Goal: Communication & Community: Ask a question

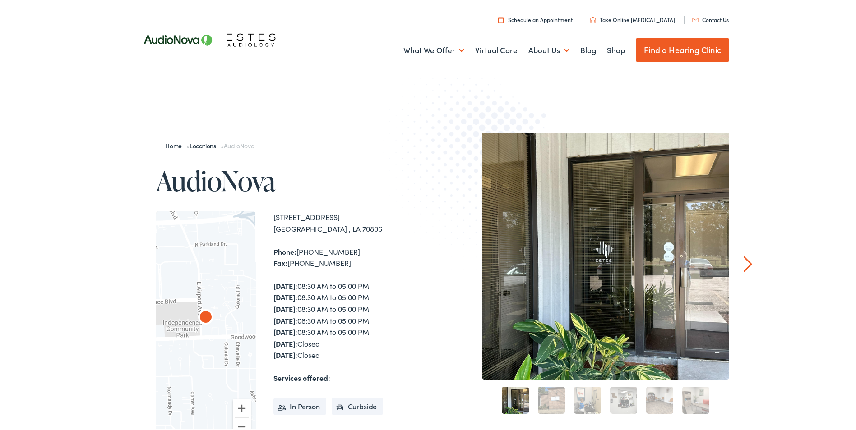
click at [709, 18] on link "Contact Us" at bounding box center [710, 18] width 37 height 8
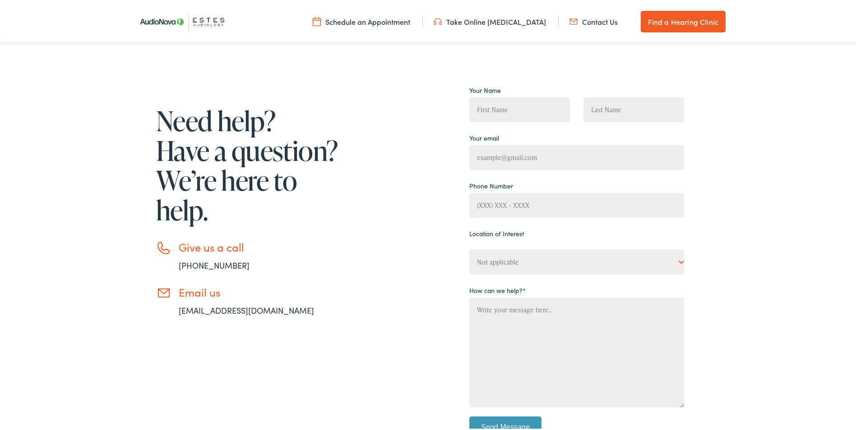
scroll to position [135, 0]
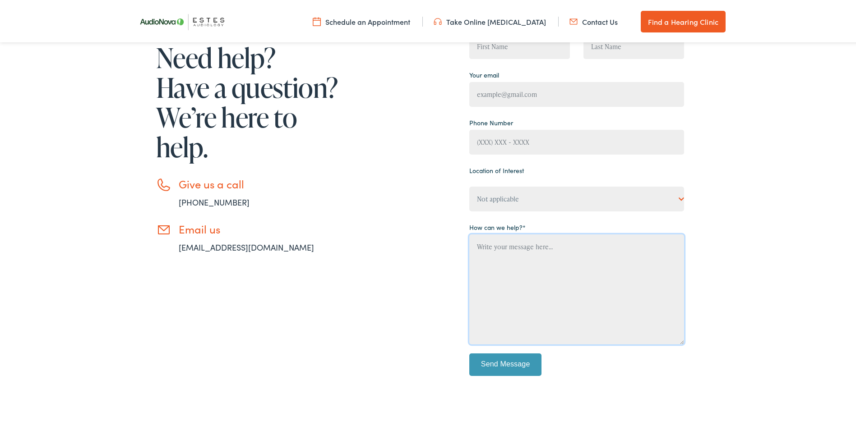
click at [498, 245] on textarea "Contact form" at bounding box center [576, 288] width 215 height 110
paste textarea "[PERSON_NAME] Hearing Aid & [MEDICAL_DATA] Center"
type textarea "[PERSON_NAME] Hearing Aid & [MEDICAL_DATA] Center"
drag, startPoint x: 580, startPoint y: 245, endPoint x: 450, endPoint y: 249, distance: 130.0
click at [450, 249] on div "Need help? Have a question? We’re here to help. Give us a call [PHONE_NUMBER] E…" at bounding box center [409, 204] width 550 height 372
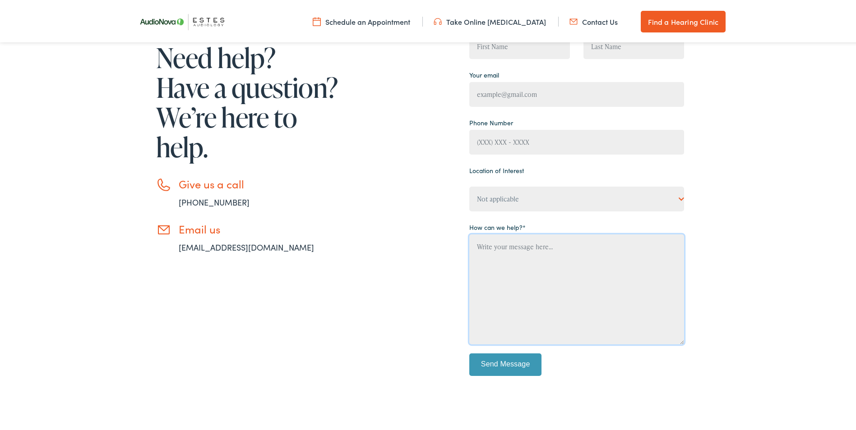
paste textarea "My dad is a veteran and needs hearing aids. We just when threw the testing proc…"
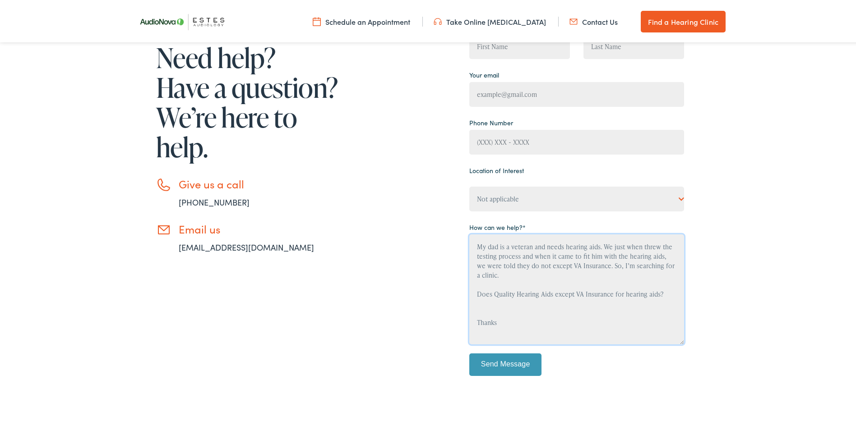
click at [547, 291] on textarea "My dad is a veteran and needs hearing aids. We just when threw the testing proc…" at bounding box center [576, 288] width 215 height 110
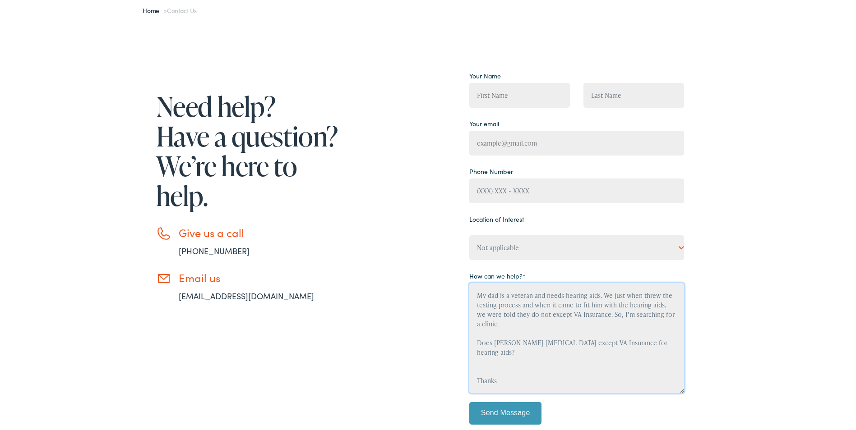
type textarea "My dad is a veteran and needs hearing aids. We just when threw the testing proc…"
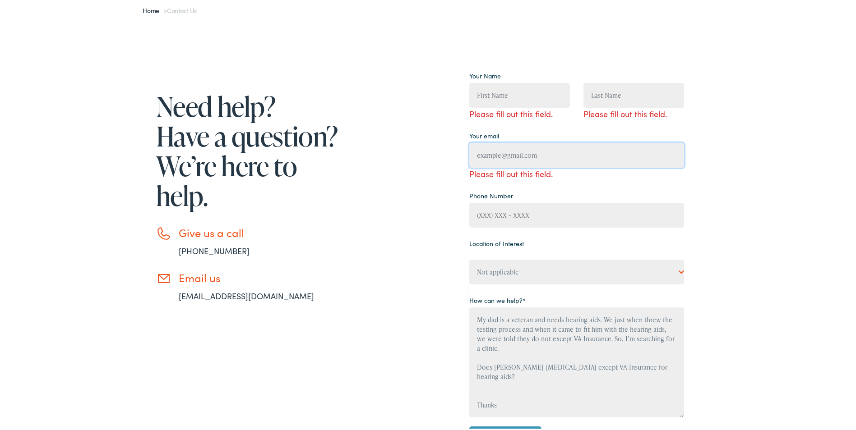
click at [545, 142] on input "Contact form" at bounding box center [576, 153] width 215 height 25
type input "slavergne@iscgrp.com"
type input "Arleen"
type input "(225) 907-7362"
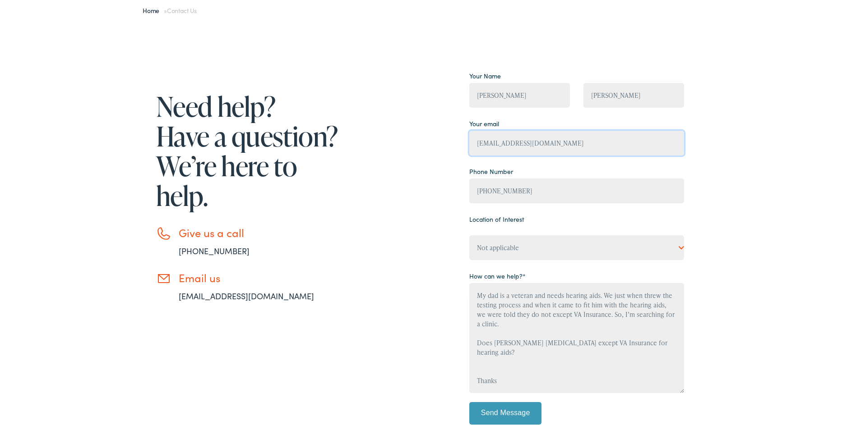
type input "stevestarsky@yahoo.com"
click at [549, 250] on select "Not applicable Estes Audiology, Austin Estes Audiology, Baton Rouge Estes Audio…" at bounding box center [576, 246] width 215 height 25
select select "Estes Audiology, Baton Rouge"
click at [469, 234] on select "Not applicable Estes Audiology, Austin Estes Audiology, Baton Rouge Estes Audio…" at bounding box center [576, 246] width 215 height 25
click at [500, 91] on input "Arleen" at bounding box center [519, 93] width 101 height 25
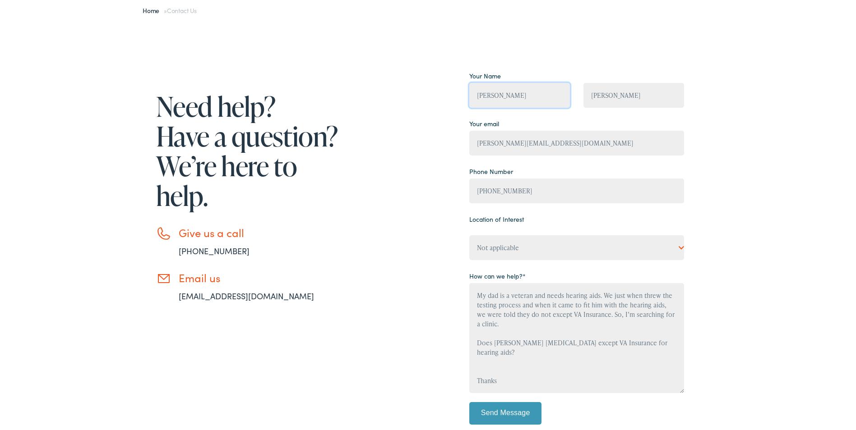
drag, startPoint x: 500, startPoint y: 91, endPoint x: 453, endPoint y: 86, distance: 48.1
click at [453, 86] on div "Need help? Have a question? We’re here to help. Give us a call 888-480-2052 Ema…" at bounding box center [409, 253] width 550 height 372
type input "Harry"
drag, startPoint x: 614, startPoint y: 95, endPoint x: 565, endPoint y: 97, distance: 48.8
click at [566, 98] on div "Your Name Harry Arleen" at bounding box center [576, 91] width 228 height 48
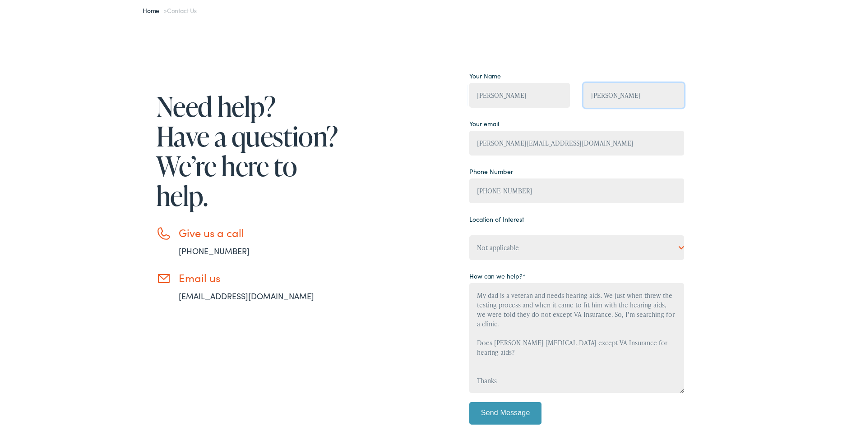
type input "Lavergne"
click at [551, 140] on input "stevestarsky@yahoo.com" at bounding box center [576, 141] width 215 height 25
drag, startPoint x: 550, startPoint y: 142, endPoint x: 450, endPoint y: 146, distance: 99.4
click at [450, 146] on div "Need help? Have a question? We’re here to help. Give us a call 888-480-2052 Ema…" at bounding box center [409, 253] width 550 height 372
type input "slavergne@iscgrp.com"
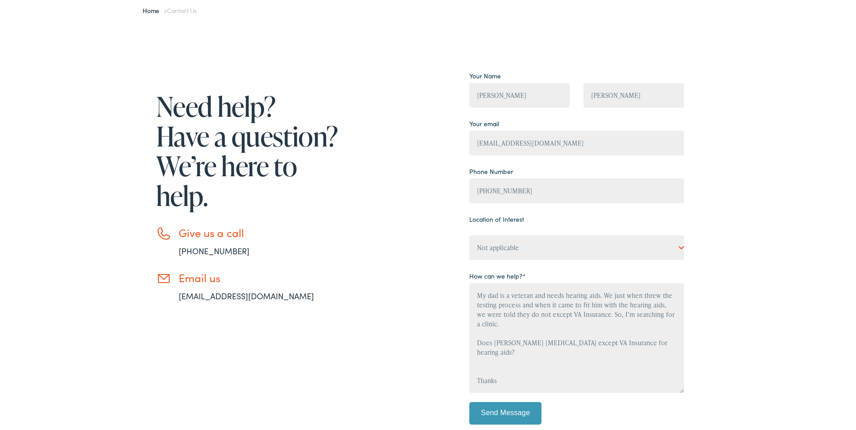
click at [438, 186] on div "Need help? Have a question? We’re here to help. Give us a call 888-480-2052 Ema…" at bounding box center [409, 253] width 550 height 372
click at [504, 411] on input "Send Message" at bounding box center [505, 412] width 72 height 23
click at [505, 413] on input "Send Message" at bounding box center [505, 412] width 72 height 23
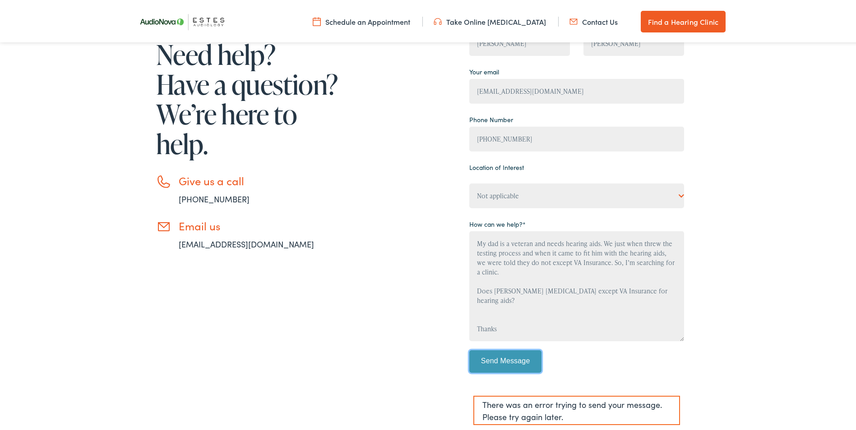
scroll to position [180, 0]
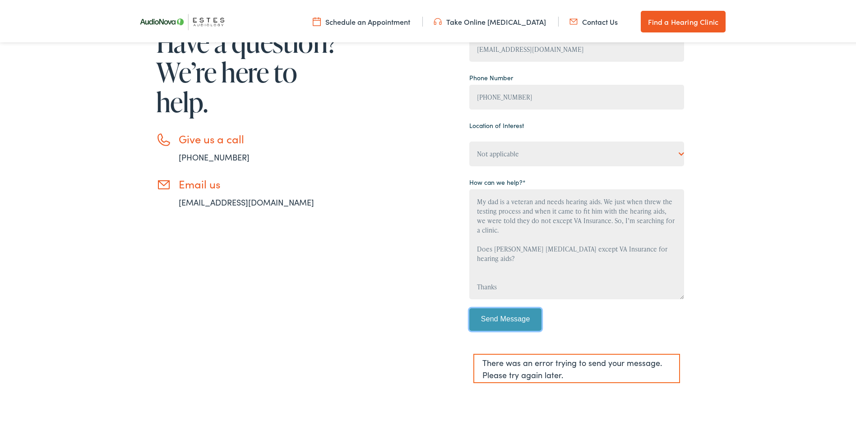
click at [496, 320] on input "Send Message" at bounding box center [505, 318] width 72 height 23
click at [506, 317] on input "Send Message" at bounding box center [505, 318] width 72 height 23
click at [220, 202] on link "info@estesaudiology.com" at bounding box center [246, 200] width 135 height 11
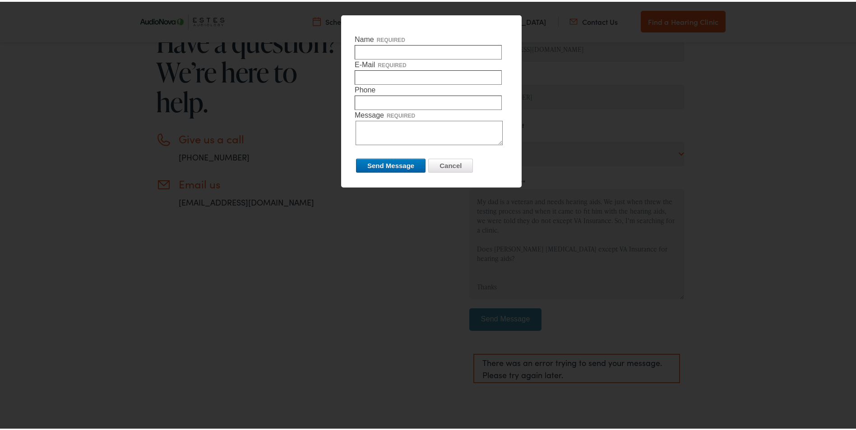
click at [416, 273] on div at bounding box center [431, 215] width 863 height 430
click at [395, 130] on textarea "Message required" at bounding box center [429, 131] width 147 height 24
paste textarea "My dad is a veteran and needs hearing aids. We just when threw the testing proc…"
click at [449, 131] on textarea "My dad is a veteran and needs hearing aids. We just when threw the testing proc…" at bounding box center [429, 131] width 147 height 24
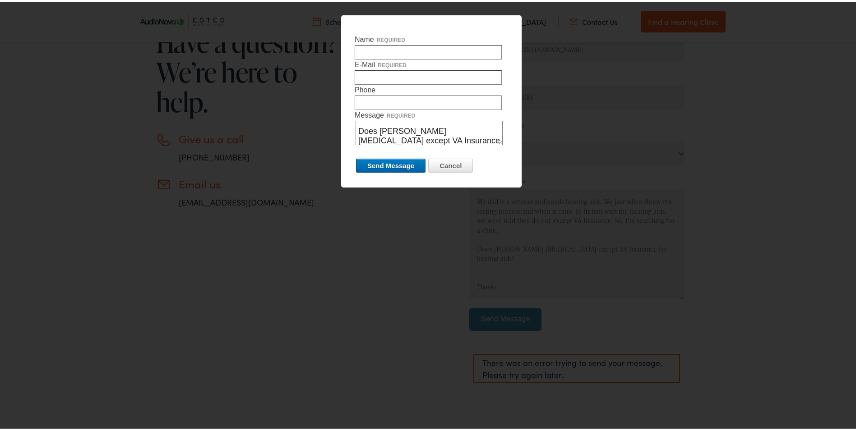
type textarea "My dad is a veteran and needs hearing aids. We just when threw the testing proc…"
click at [432, 99] on input "Phone required" at bounding box center [428, 101] width 147 height 14
type input "2259077362"
type input "Harry Lavergne"
type input "stevestarsky@yahoo.com"
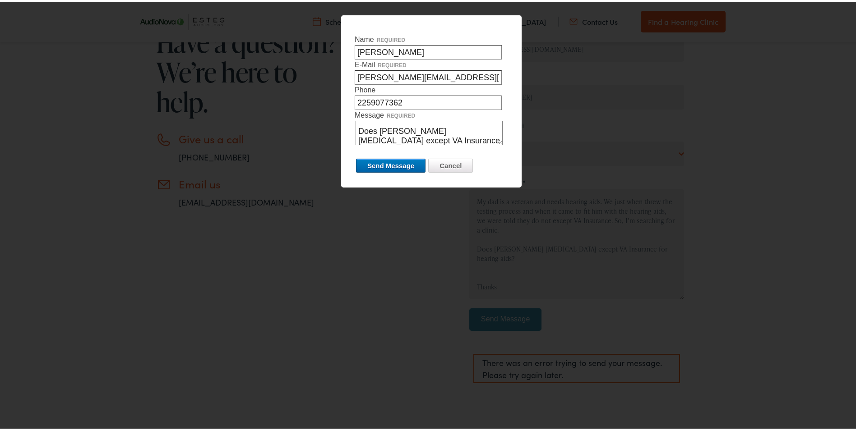
drag, startPoint x: 451, startPoint y: 77, endPoint x: 351, endPoint y: 86, distance: 100.2
click at [355, 86] on form "Name required Harry Lavergne E-Mail required stevestarsky@yahoo.com Phone requi…" at bounding box center [431, 102] width 153 height 140
type input "slavergne@iscgrp.com"
click at [494, 161] on form "Name required Harry Lavergne E-Mail required slavergne@iscgrp.com Phone require…" at bounding box center [431, 102] width 153 height 140
click at [408, 163] on input "Send Message" at bounding box center [390, 164] width 69 height 14
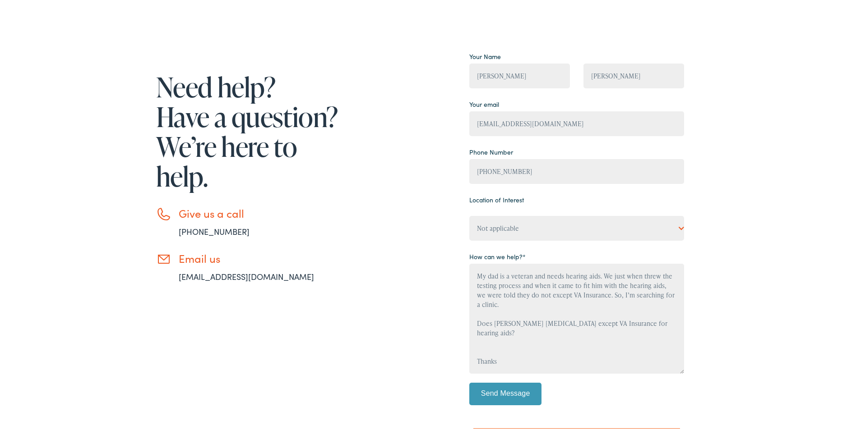
scroll to position [90, 0]
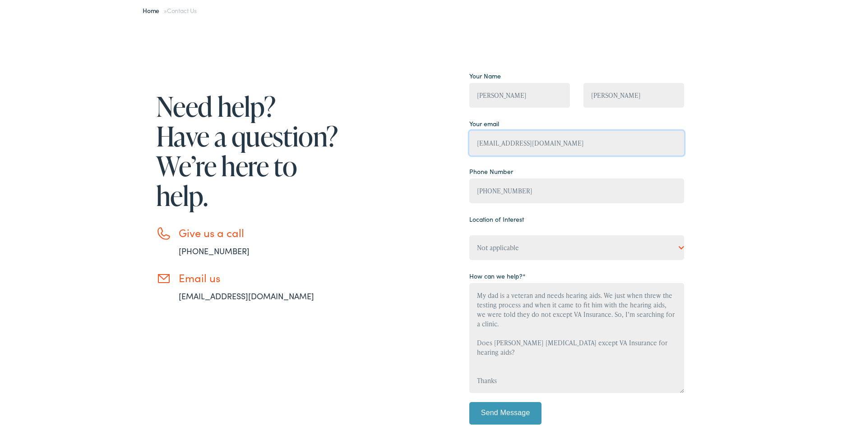
drag, startPoint x: 481, startPoint y: 149, endPoint x: 434, endPoint y: 146, distance: 47.5
click at [434, 146] on div "Need help? Have a question? We’re here to help. Give us a call 888-480-2052 Ema…" at bounding box center [409, 275] width 550 height 416
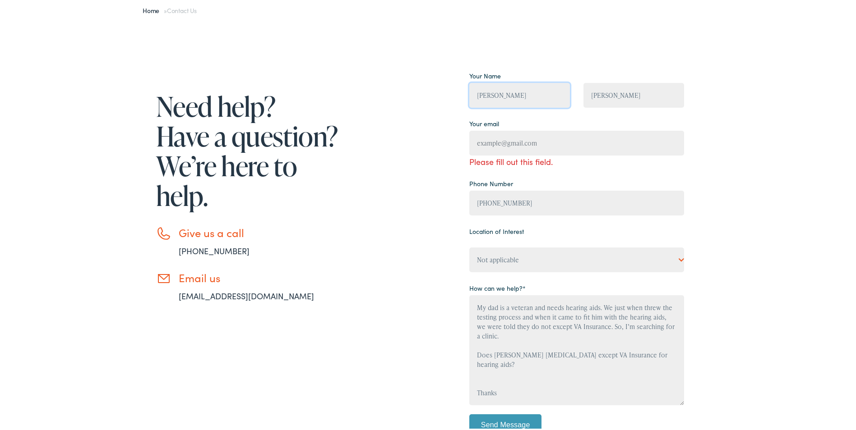
drag, startPoint x: 487, startPoint y: 93, endPoint x: 437, endPoint y: 92, distance: 49.6
click at [437, 92] on div "Need help? Have a question? We’re here to help. Give us a call 888-480-2052 Ema…" at bounding box center [409, 281] width 550 height 429
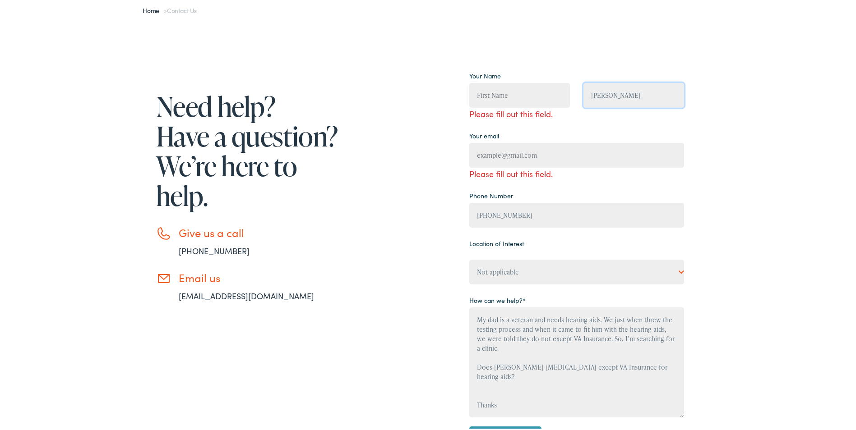
drag, startPoint x: 631, startPoint y: 94, endPoint x: 544, endPoint y: 118, distance: 90.7
click at [542, 102] on div "Your Name Please fill out this field. Lavergne" at bounding box center [576, 97] width 228 height 60
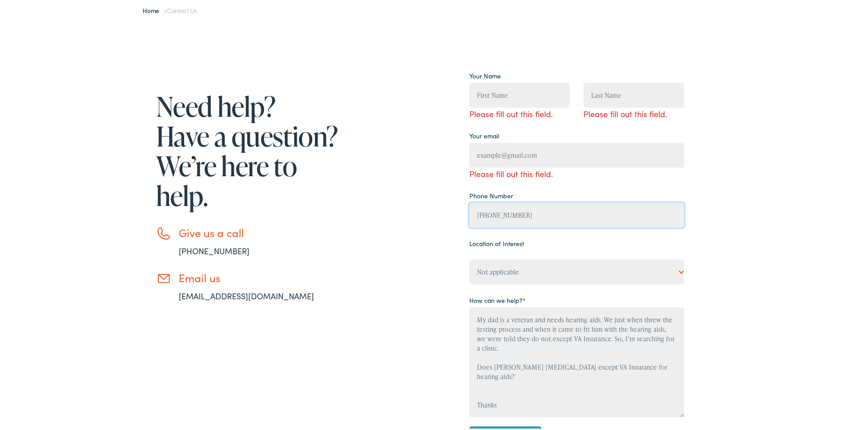
drag, startPoint x: 526, startPoint y: 219, endPoint x: 442, endPoint y: 209, distance: 84.6
click at [443, 209] on div "Need help? Have a question? We’re here to help. Give us a call 888-480-2052 Ema…" at bounding box center [409, 287] width 550 height 441
drag, startPoint x: 494, startPoint y: 393, endPoint x: 474, endPoint y: 312, distance: 84.0
click at [474, 312] on textarea "My dad is a veteran and needs hearing aids. We just when threw the testing proc…" at bounding box center [576, 361] width 215 height 110
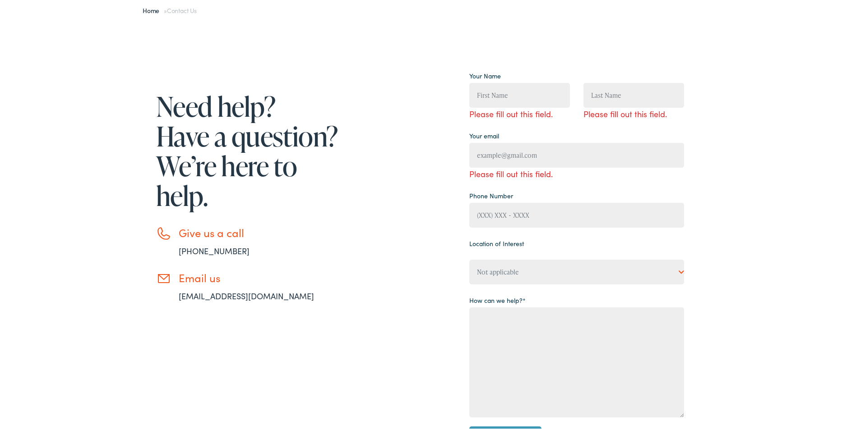
click at [424, 255] on div "Need help? Have a question? We’re here to help. Give us a call 888-480-2052 Ema…" at bounding box center [409, 287] width 550 height 441
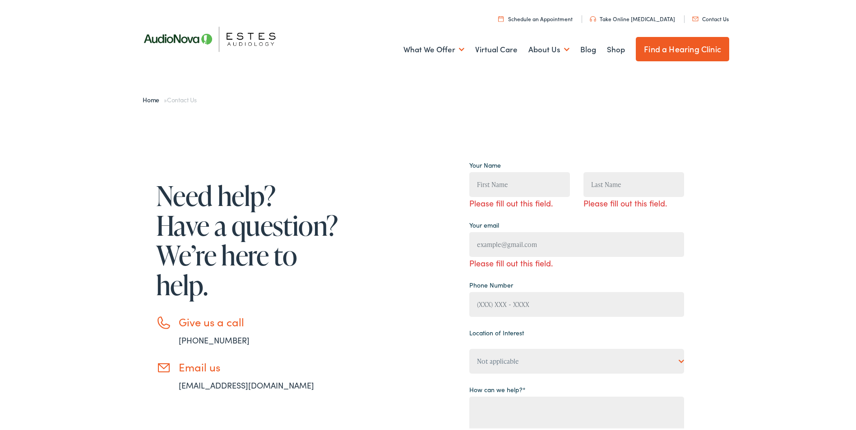
scroll to position [0, 0]
